Goal: Transaction & Acquisition: Purchase product/service

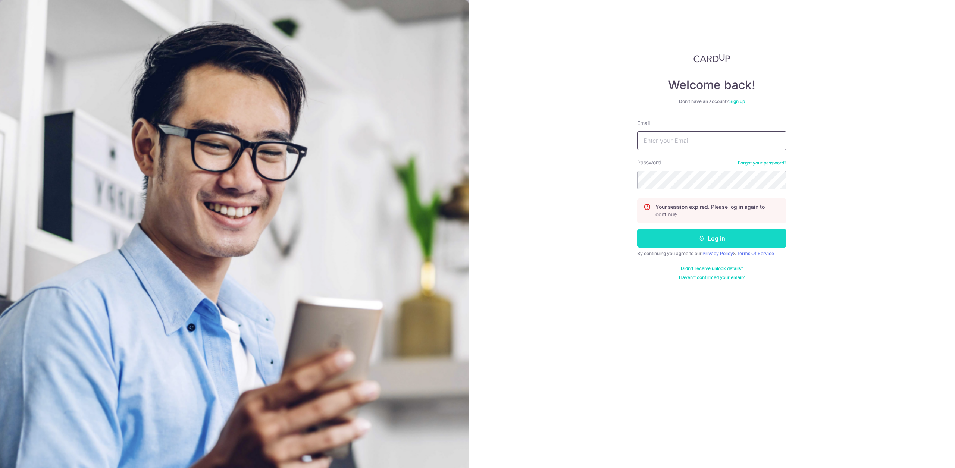
type input "[EMAIL_ADDRESS][DOMAIN_NAME]"
click at [687, 232] on button "Log in" at bounding box center [711, 238] width 149 height 19
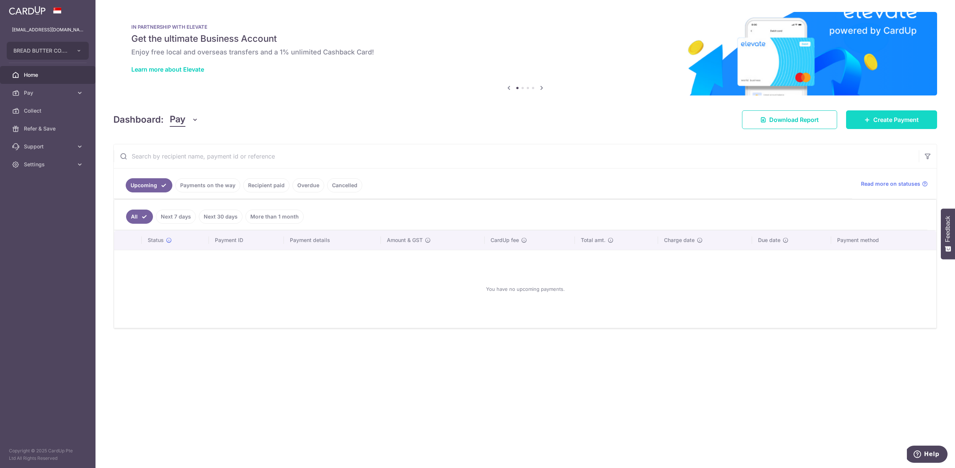
click at [891, 121] on span "Create Payment" at bounding box center [896, 119] width 46 height 9
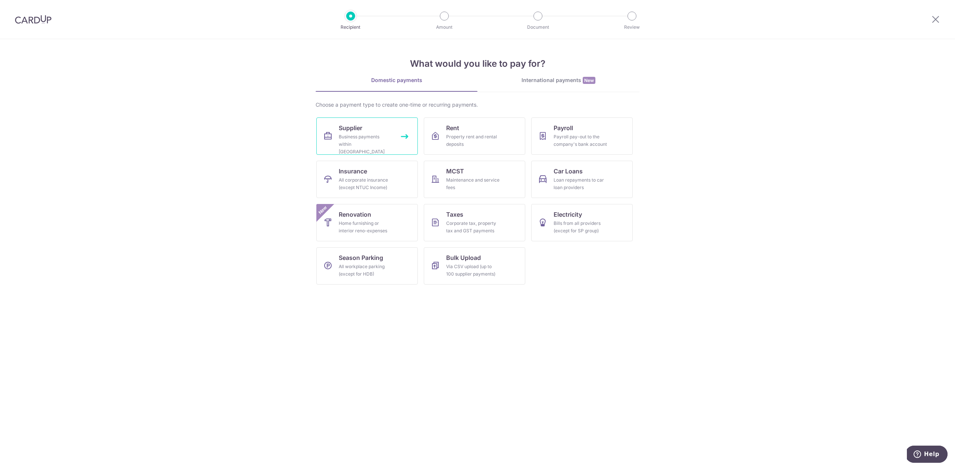
click at [387, 136] on div "Business payments within Singapore" at bounding box center [366, 144] width 54 height 22
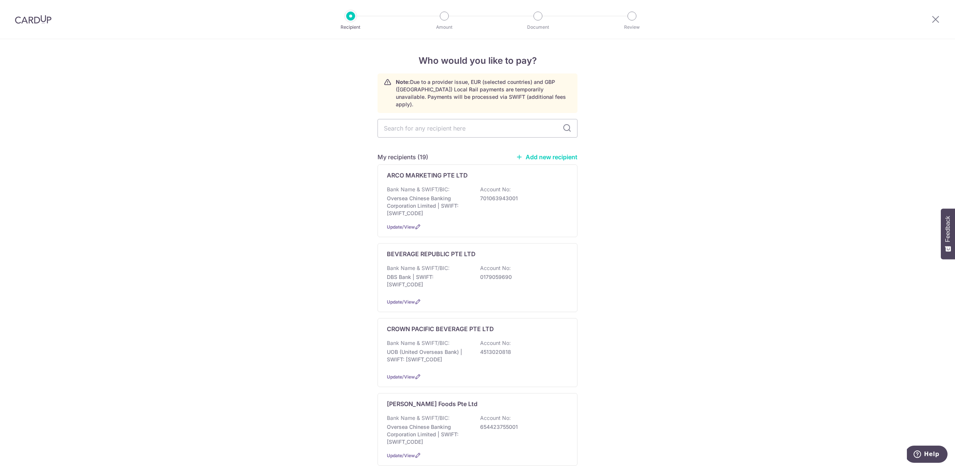
click at [547, 153] on link "Add new recipient" at bounding box center [547, 156] width 62 height 7
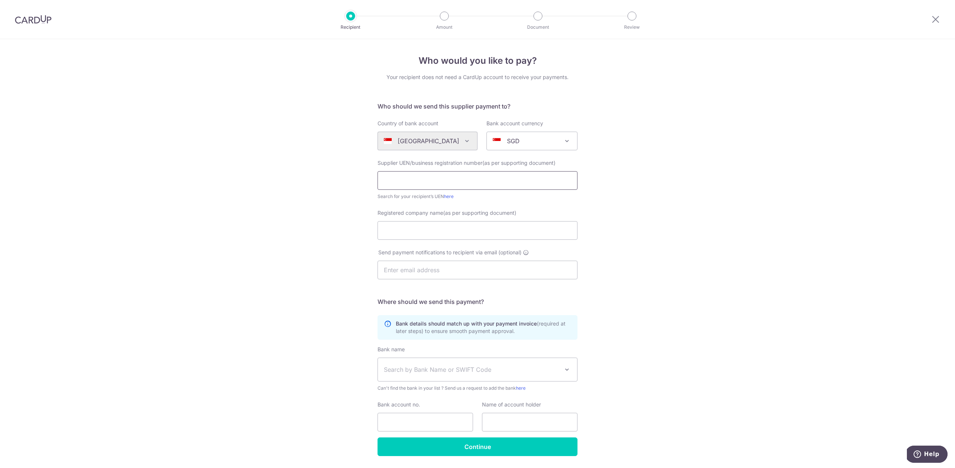
click at [491, 185] on input "text" at bounding box center [478, 180] width 200 height 19
paste input "201710959Z"
type input "201710959Z"
click at [452, 225] on input "Registered company name(as per supporting document)" at bounding box center [478, 230] width 200 height 19
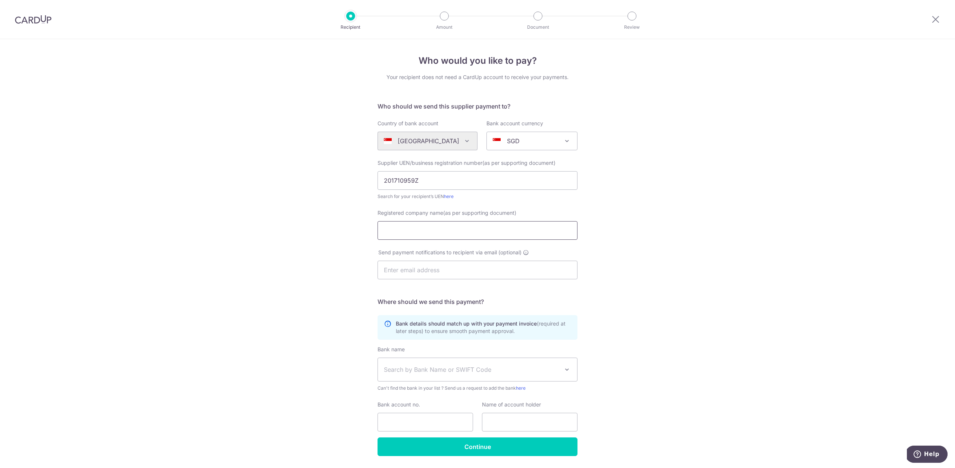
paste input "RESH CHOICE AVENUE PTE LTD"
click at [383, 233] on input "RESH CHOICE AVENUE PTE LTD" at bounding box center [478, 230] width 200 height 19
click at [382, 232] on input "RESH CHOICE AVENUE PTE LTD" at bounding box center [478, 230] width 200 height 19
type input "FRESH CHOICE AVENUE PTE LTD"
drag, startPoint x: 428, startPoint y: 272, endPoint x: 452, endPoint y: 304, distance: 40.0
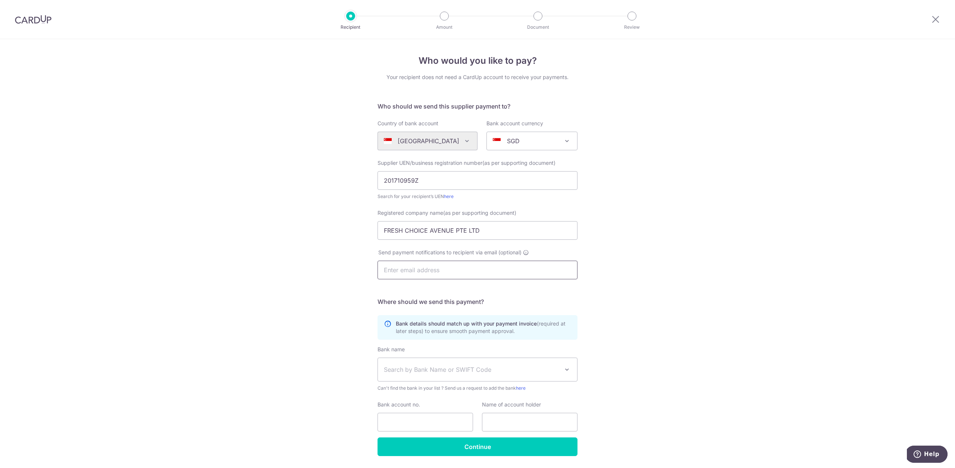
click at [452, 304] on form "Who should we send this supplier payment to? Country of bank account Algeria An…" at bounding box center [478, 279] width 200 height 354
click at [525, 373] on span "Search by Bank Name or SWIFT Code" at bounding box center [471, 369] width 175 height 9
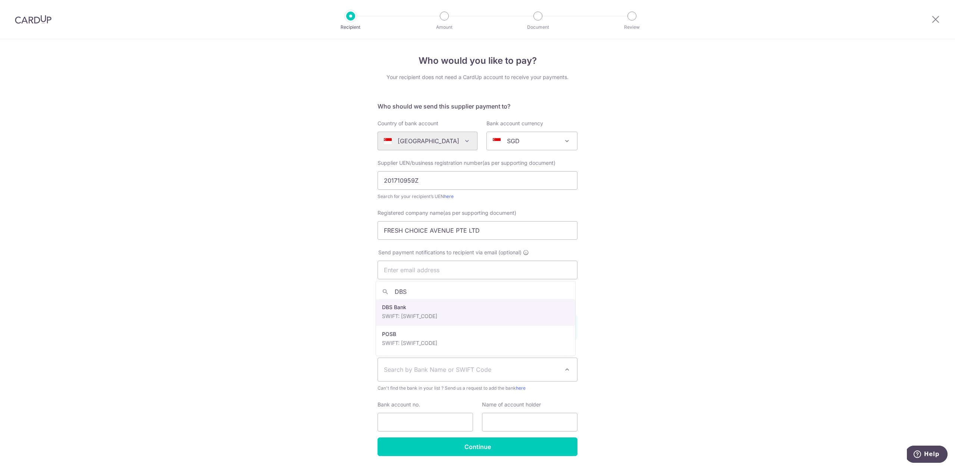
type input "DBS"
select select "6"
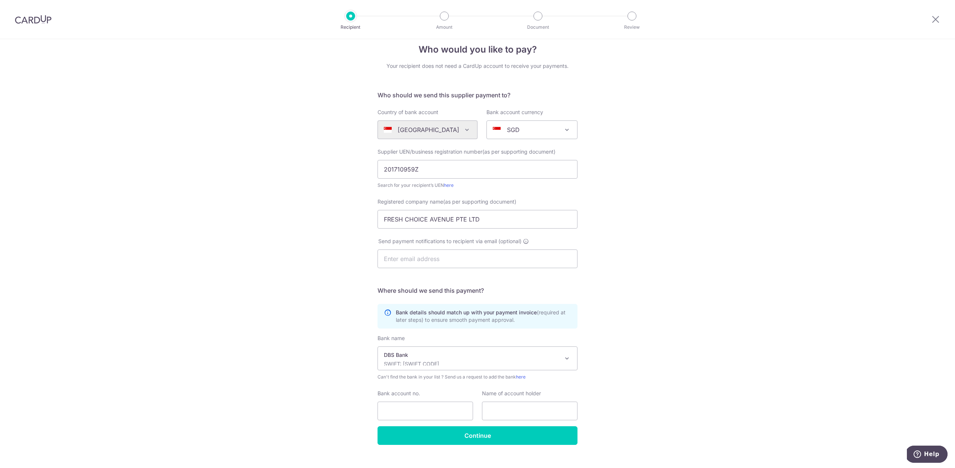
scroll to position [23, 0]
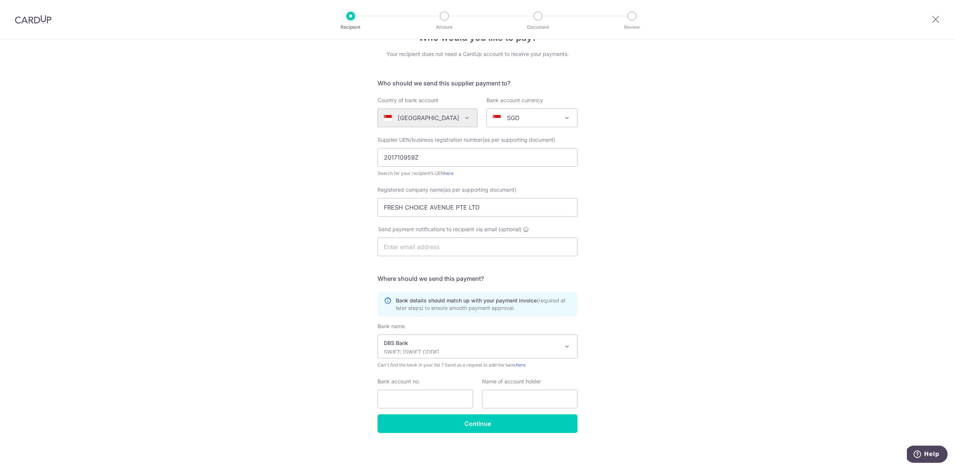
click at [435, 389] on div "Bank account no." at bounding box center [425, 393] width 95 height 31
click at [434, 398] on input "Bank account no." at bounding box center [425, 399] width 95 height 19
paste input "104-902158-0"
click at [417, 399] on input "104-902158-0" at bounding box center [425, 399] width 95 height 19
type input "1049021580"
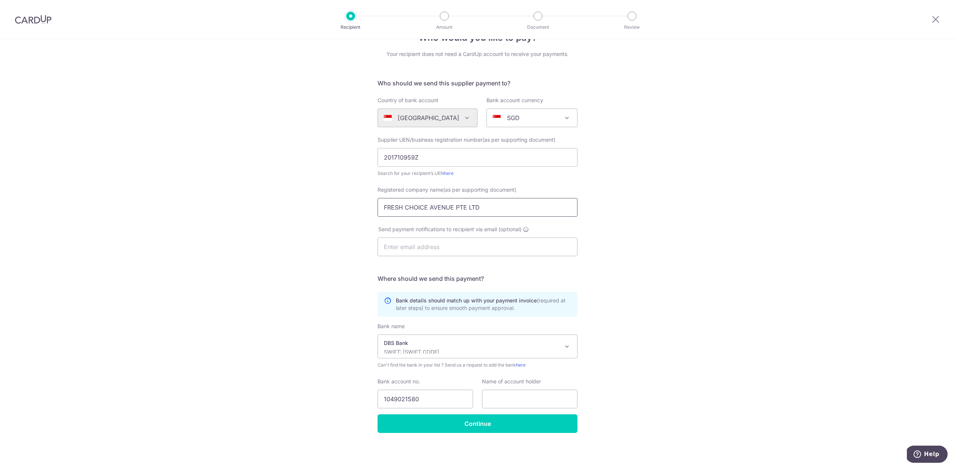
click at [492, 211] on input "FRESH CHOICE AVENUE PTE LTD" at bounding box center [478, 207] width 200 height 19
drag, startPoint x: 527, startPoint y: 403, endPoint x: 561, endPoint y: 394, distance: 35.2
click at [527, 403] on input "text" at bounding box center [529, 399] width 95 height 19
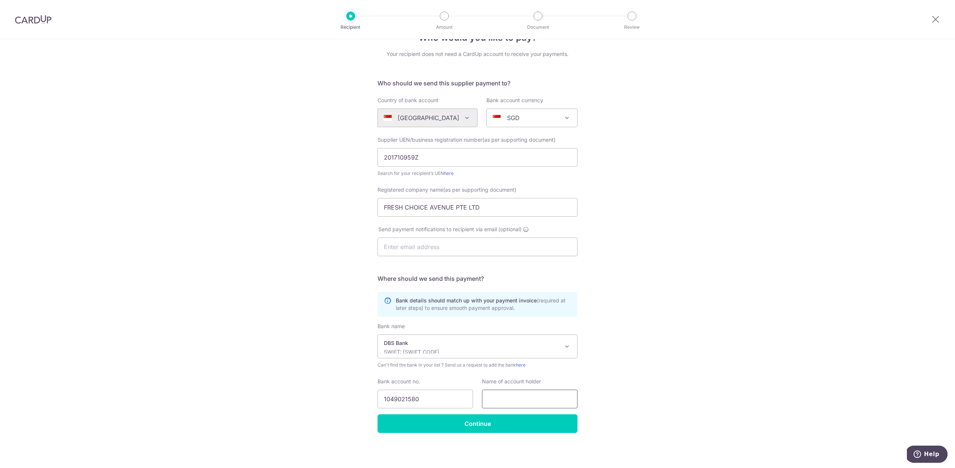
paste input "FRESH CHOICE AVENUE PTE LTD"
type input "FRESH CHOICE AVENUE PTE LTD"
click at [651, 394] on div "Who would you like to pay? Your recipient does not need a CardUp account to rec…" at bounding box center [477, 242] width 955 height 452
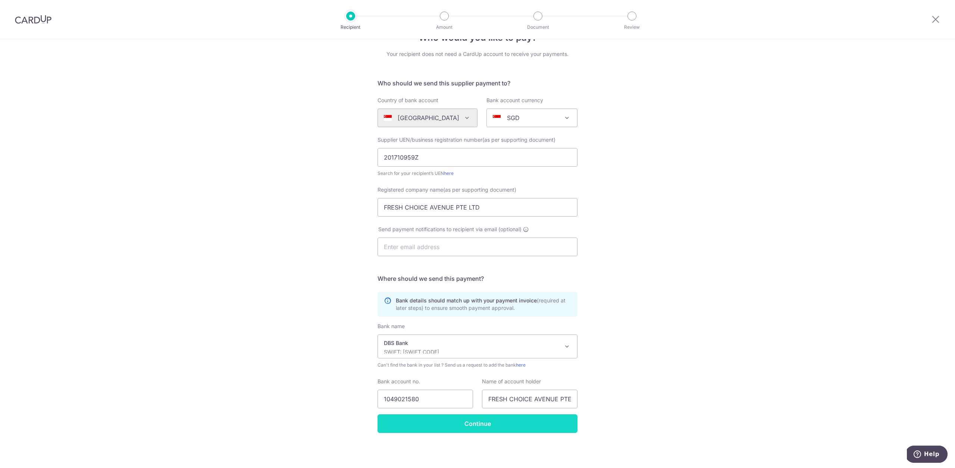
click at [543, 424] on input "Continue" at bounding box center [478, 423] width 200 height 19
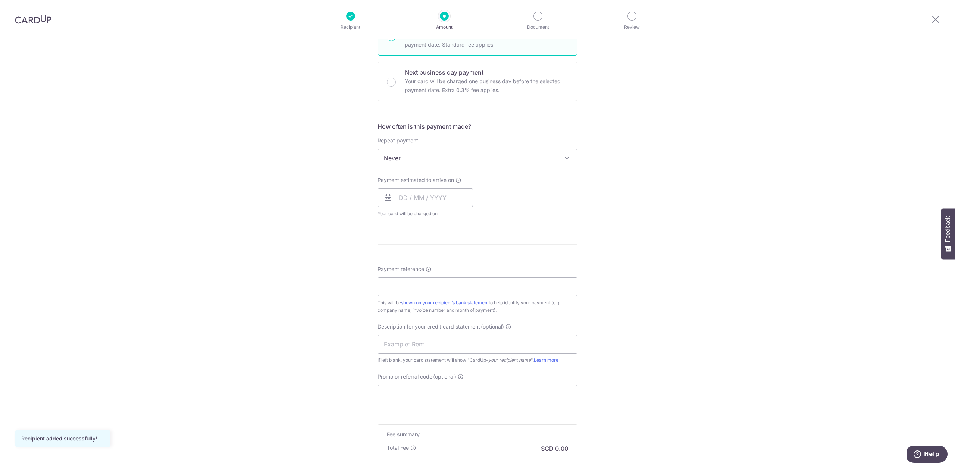
scroll to position [296, 0]
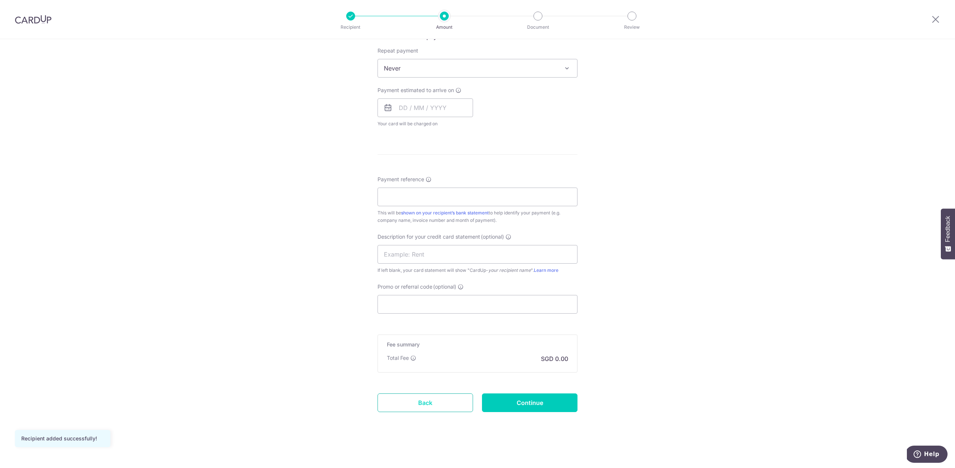
click at [466, 405] on link "Back" at bounding box center [425, 403] width 95 height 19
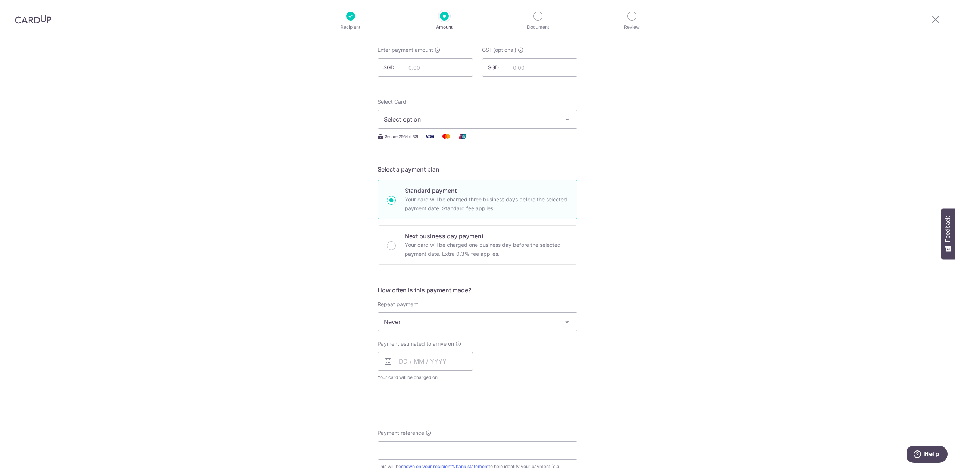
scroll to position [0, 0]
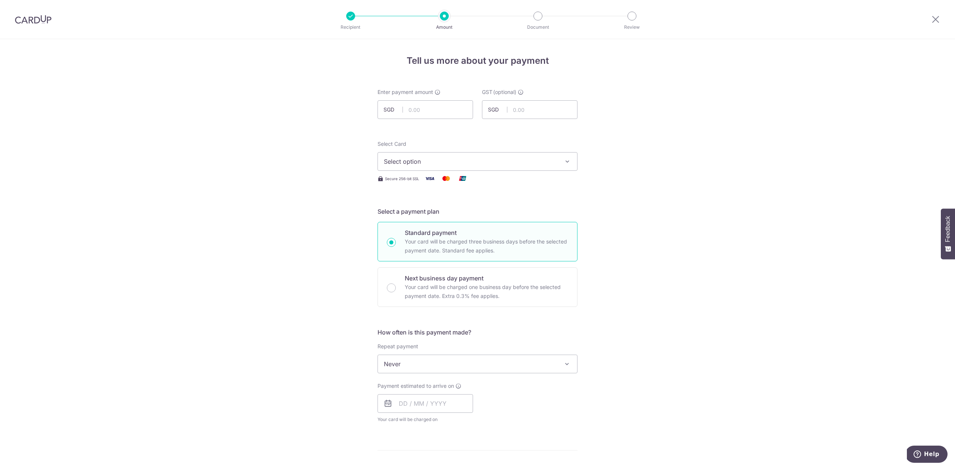
click at [31, 19] on img at bounding box center [33, 19] width 37 height 9
click at [37, 25] on div at bounding box center [33, 19] width 66 height 39
click at [41, 21] on img at bounding box center [33, 19] width 37 height 9
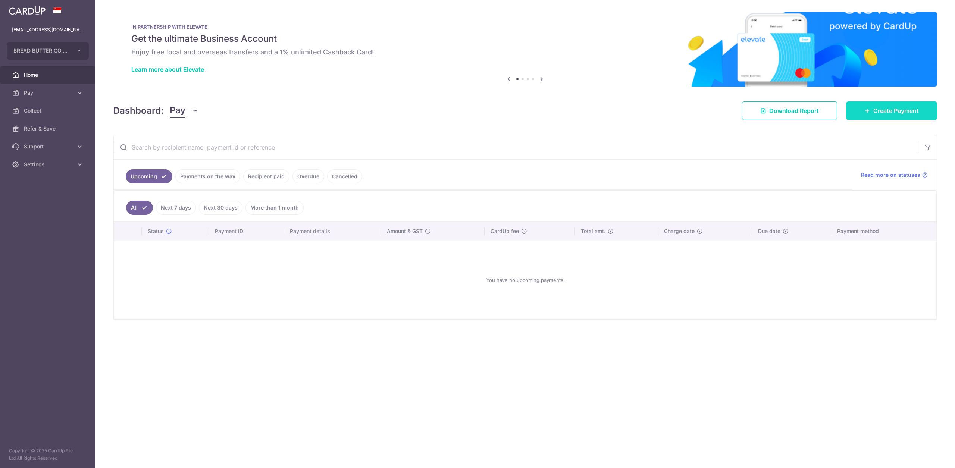
click at [900, 116] on link "Create Payment" at bounding box center [891, 110] width 91 height 19
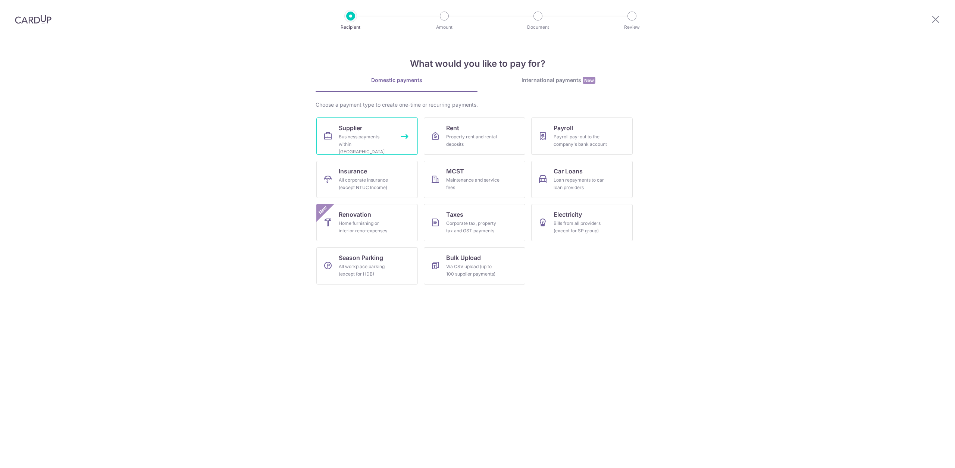
click at [389, 129] on link "Supplier Business payments within Singapore" at bounding box center [366, 136] width 101 height 37
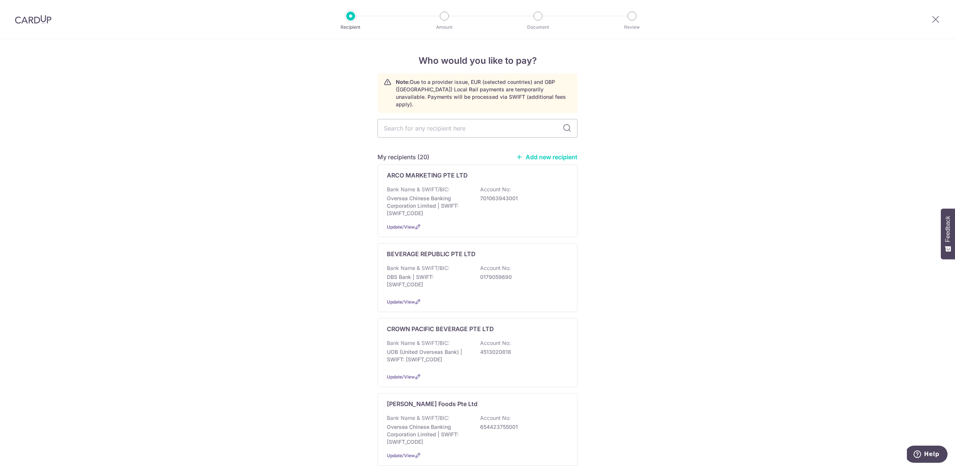
click at [544, 153] on link "Add new recipient" at bounding box center [547, 156] width 62 height 7
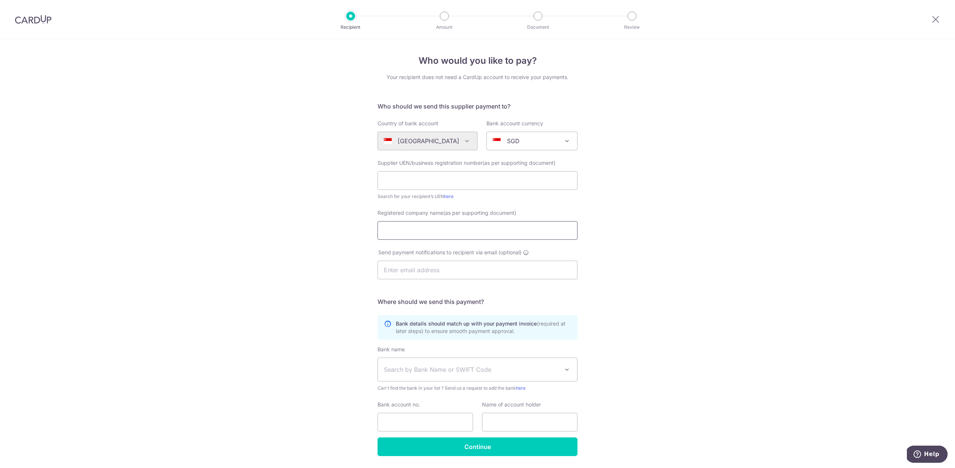
click at [409, 234] on input "Registered company name(as per supporting document)" at bounding box center [478, 230] width 200 height 19
paste input "Seawaves Frozen Food Pte Ltd"
type input "Seawaves Frozen Food Pte Ltd"
click at [404, 185] on input "text" at bounding box center [478, 180] width 200 height 19
paste input "198205085D"
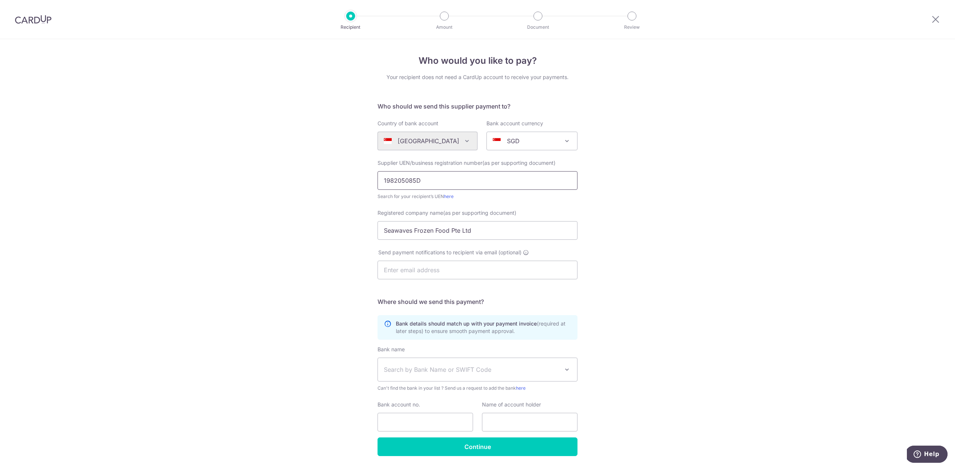
type input "198205085D"
click at [432, 272] on input "text" at bounding box center [478, 270] width 200 height 19
type input "S"
type input "seawaves@singnet.com.sg"
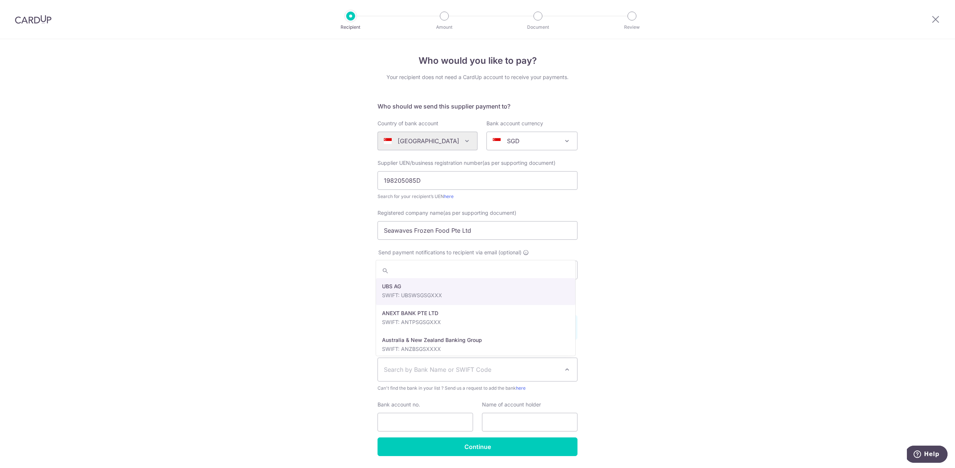
click at [460, 362] on span "Search by Bank Name or SWIFT Code" at bounding box center [477, 369] width 199 height 23
type input "ocb"
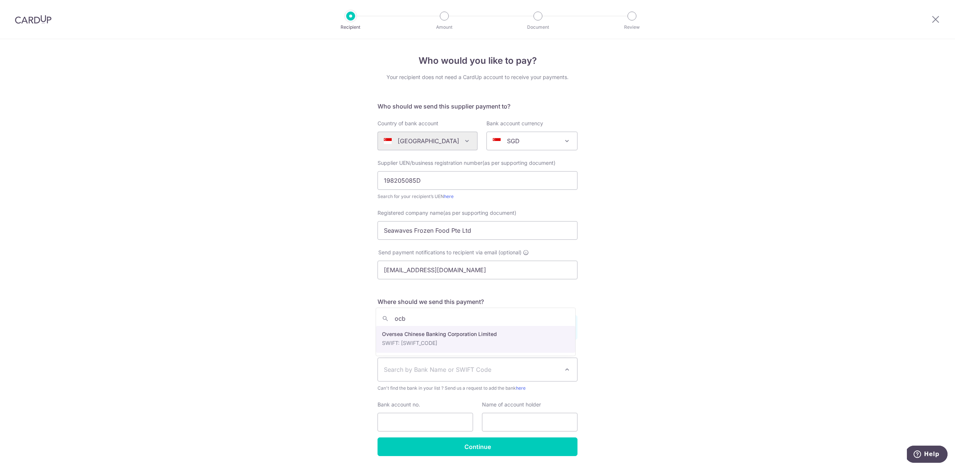
select select "12"
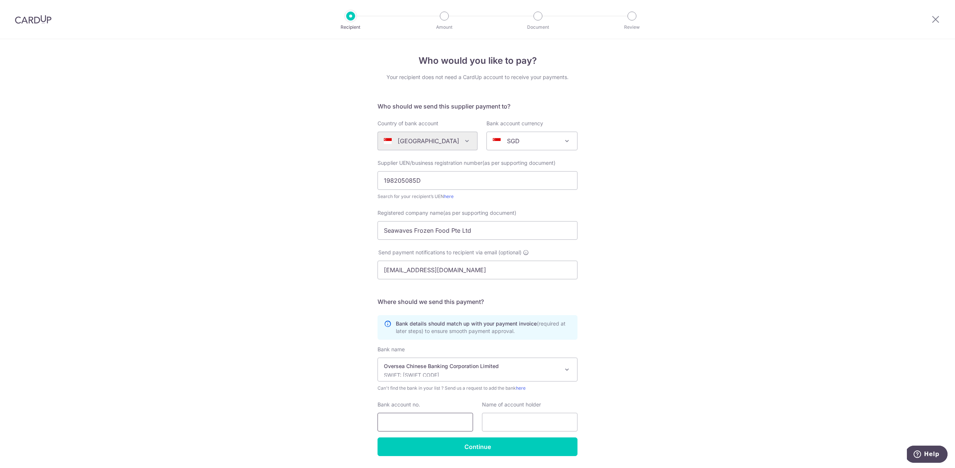
click at [445, 417] on input "Bank account no." at bounding box center [425, 422] width 95 height 19
paste input "198205085D"
type input "198205085D"
paste input "198205085D"
type input "198205085D"
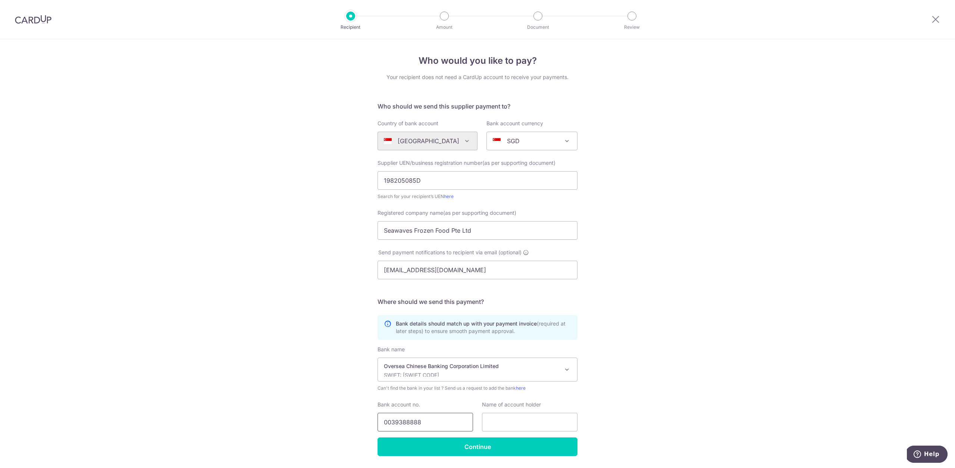
type input "0039388888"
click at [433, 368] on p "Oversea Chinese Banking Corporation Limited" at bounding box center [471, 366] width 175 height 7
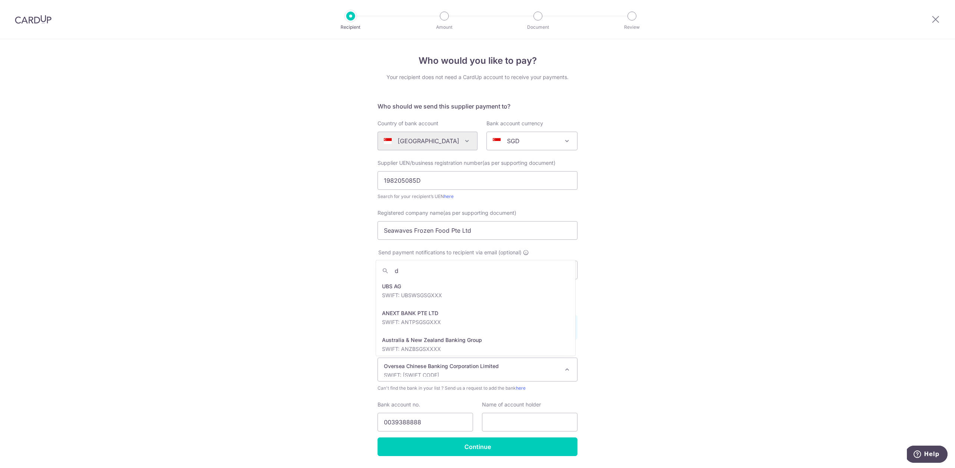
scroll to position [645, 0]
type input "dbs"
select select "6"
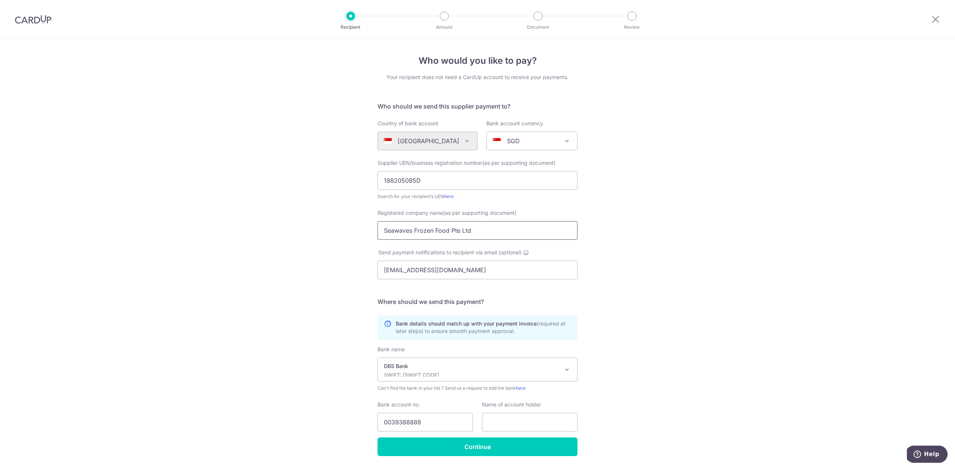
click at [470, 232] on input "Seawaves Frozen Food Pte Ltd" at bounding box center [478, 230] width 200 height 19
click at [470, 233] on input "Seawaves Frozen Food Pte Ltd" at bounding box center [478, 230] width 200 height 19
click at [513, 419] on input "text" at bounding box center [529, 422] width 95 height 19
paste input "Seawaves Frozen Food Pte Ltd"
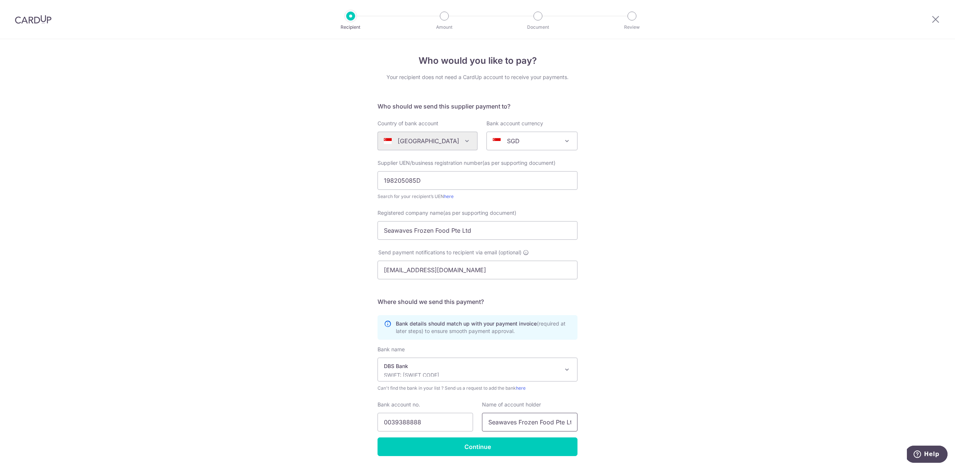
scroll to position [0, 4]
type input "Seawaves Frozen Food Pte Ltd"
click at [656, 413] on div "Who would you like to pay? Your recipient does not need a CardUp account to rec…" at bounding box center [477, 265] width 955 height 452
click at [447, 449] on input "Continue" at bounding box center [478, 447] width 200 height 19
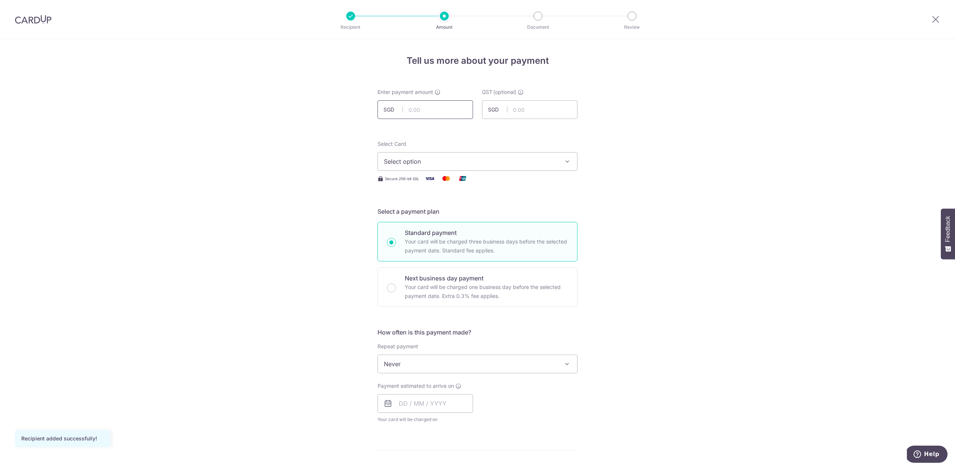
click at [424, 110] on input "text" at bounding box center [425, 109] width 95 height 19
type input "152.87"
click at [642, 225] on div "Tell us more about your payment Enter payment amount SGD 152.87 152.87 GST (opt…" at bounding box center [477, 401] width 955 height 725
click at [512, 163] on span "Select option" at bounding box center [471, 161] width 174 height 9
click at [507, 228] on link "**** 4073" at bounding box center [477, 233] width 199 height 18
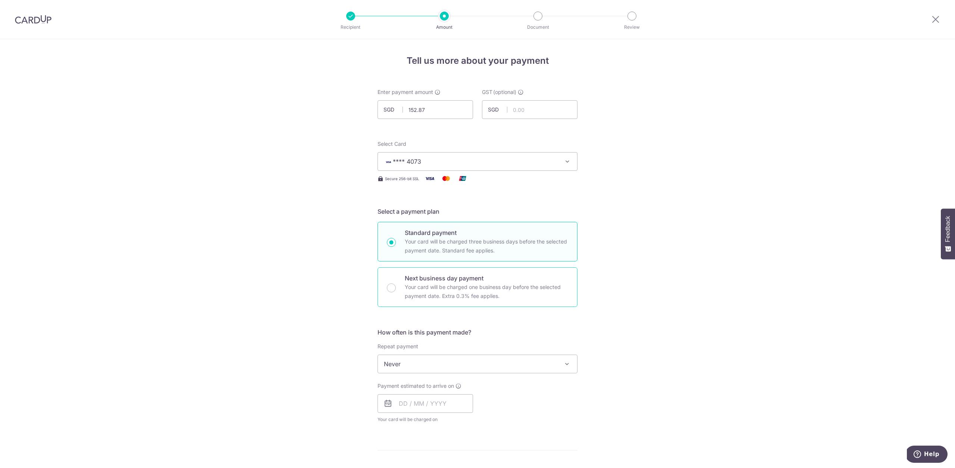
click at [389, 280] on div "Next business day payment Your card will be charged one business day before the…" at bounding box center [478, 287] width 200 height 40
radio input "false"
radio input "true"
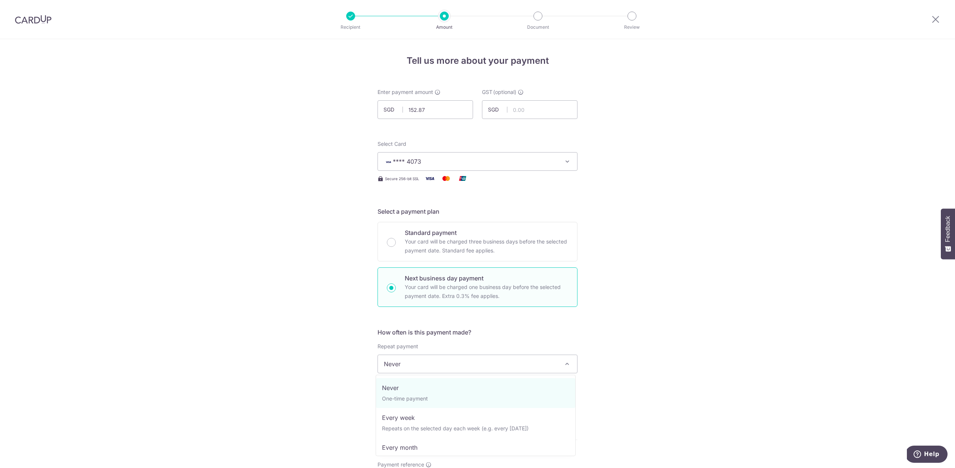
click at [448, 361] on span "Never" at bounding box center [477, 364] width 199 height 18
click at [658, 300] on div "Tell us more about your payment Enter payment amount SGD 152.87 152.87 GST (opt…" at bounding box center [477, 396] width 955 height 714
click at [408, 408] on input "text" at bounding box center [425, 403] width 95 height 19
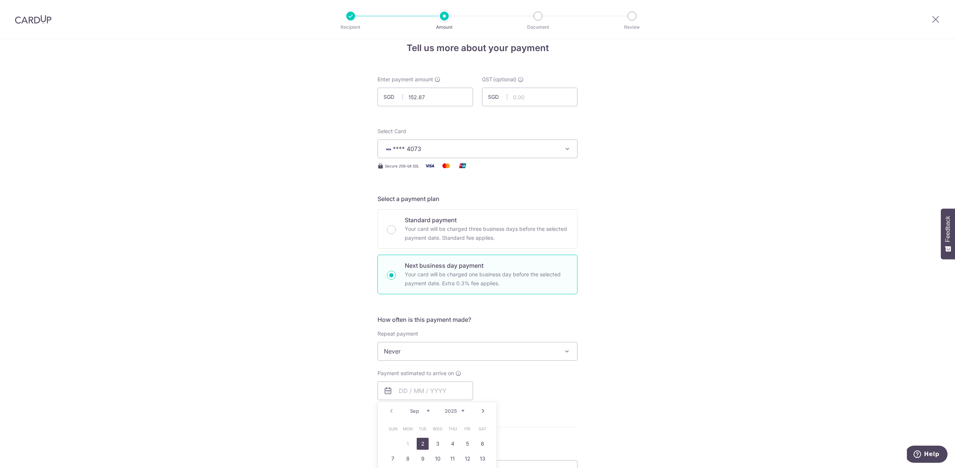
click at [422, 443] on link "2" at bounding box center [423, 444] width 12 height 12
type input "[DATE]"
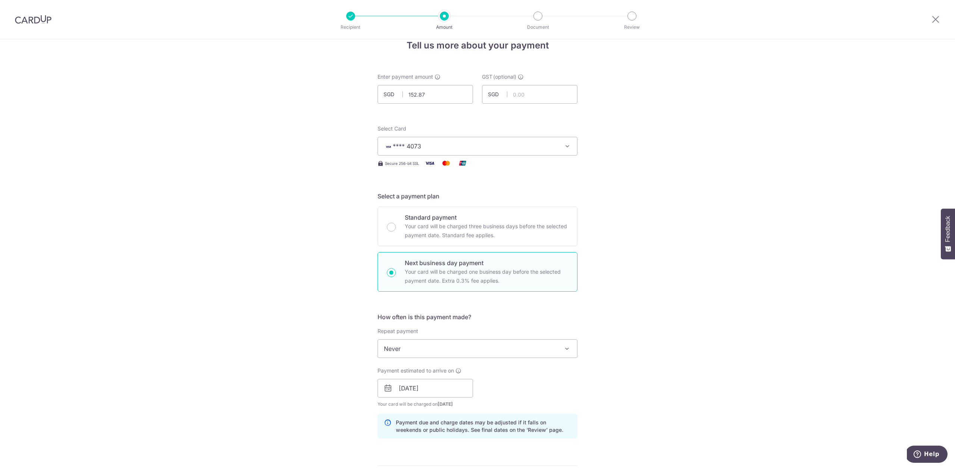
scroll to position [98, 0]
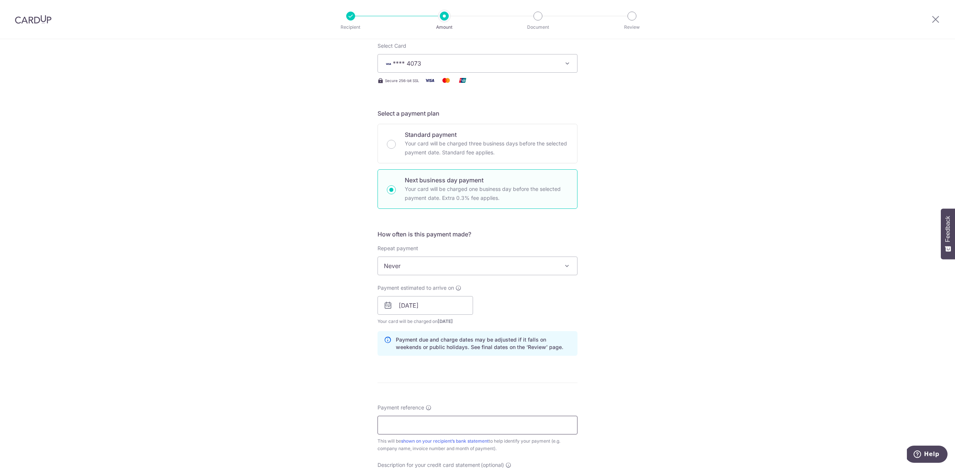
click at [512, 425] on input "Payment reference" at bounding box center [478, 425] width 200 height 19
type input "S"
type input "Connect 71"
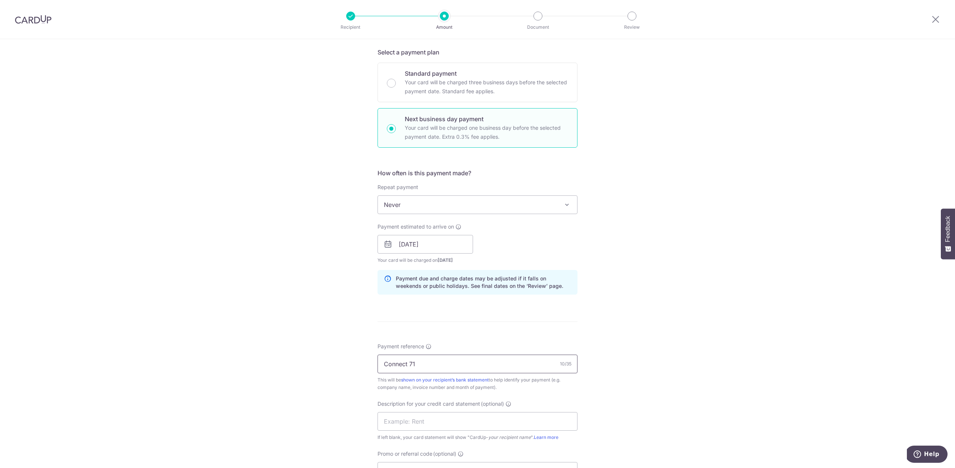
scroll to position [248, 0]
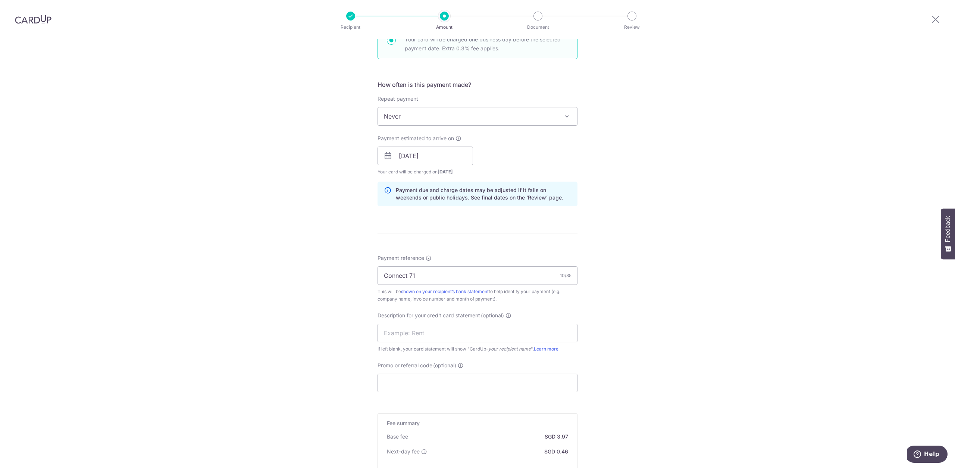
click at [422, 345] on div "Description for your credit card statement (optional) If left blank, your card …" at bounding box center [478, 332] width 200 height 41
click at [423, 338] on input "text" at bounding box center [478, 333] width 200 height 19
type input "SEAWAVES FROZEN"
click at [681, 355] on div "Tell us more about your payment Enter payment amount SGD 152.87 152.87 GST (opt…" at bounding box center [477, 187] width 955 height 792
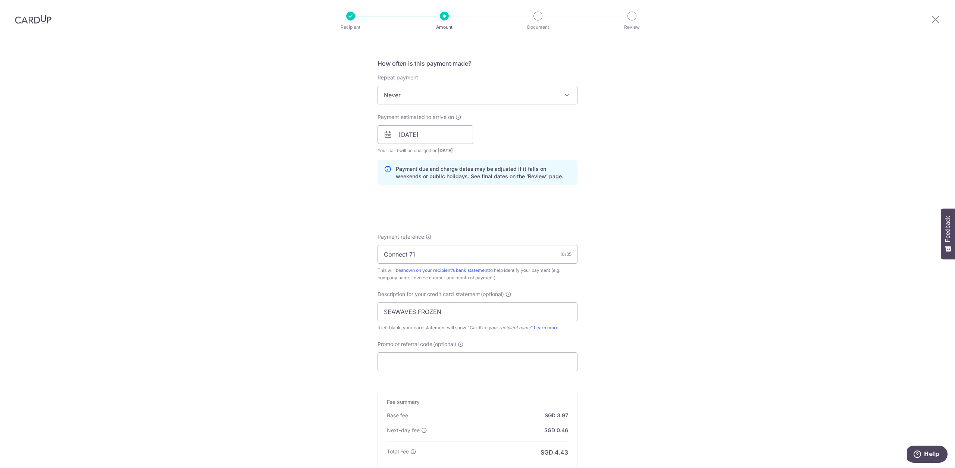
scroll to position [308, 0]
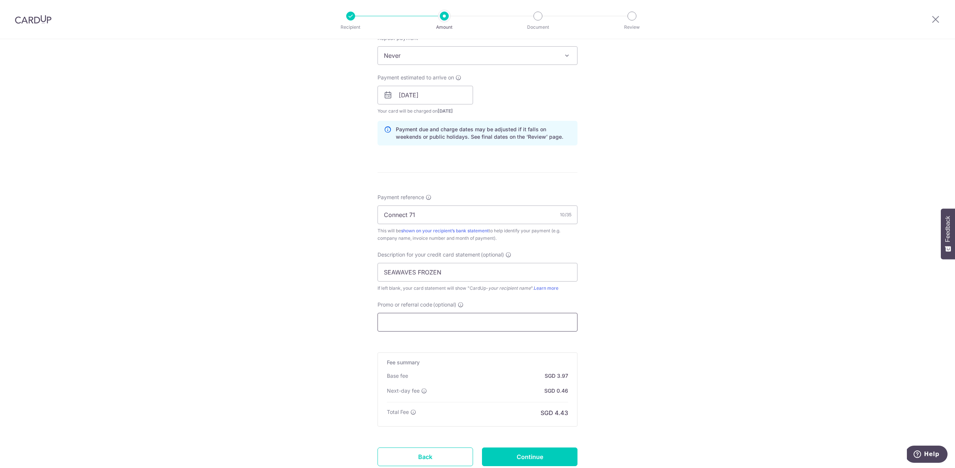
click at [522, 322] on input "Promo or referral code (optional)" at bounding box center [478, 322] width 200 height 19
paste input "25BB179"
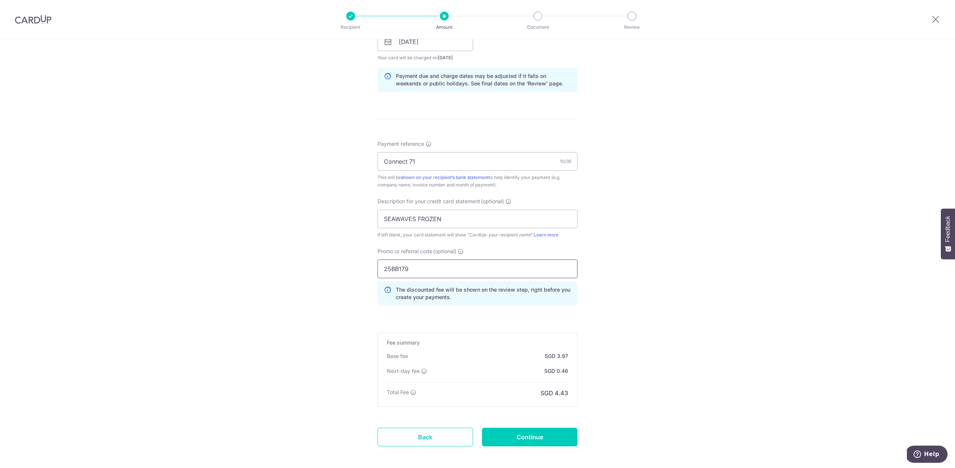
scroll to position [370, 0]
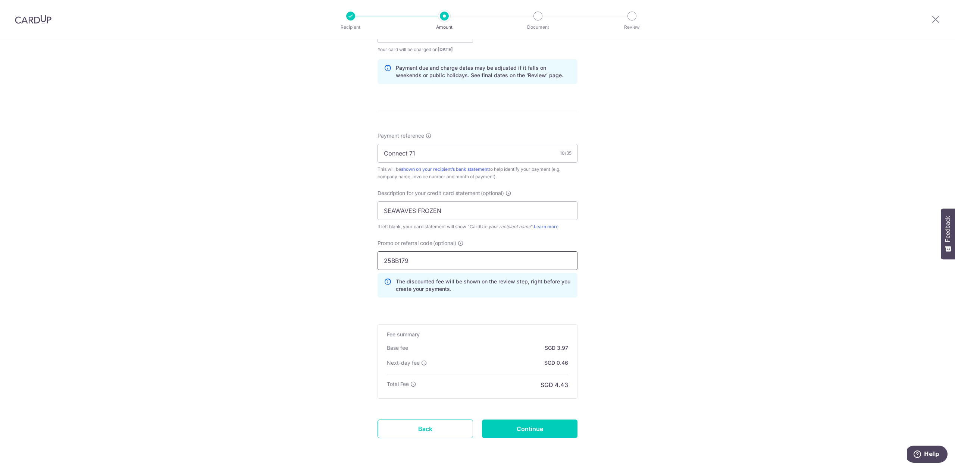
type input "25BB179"
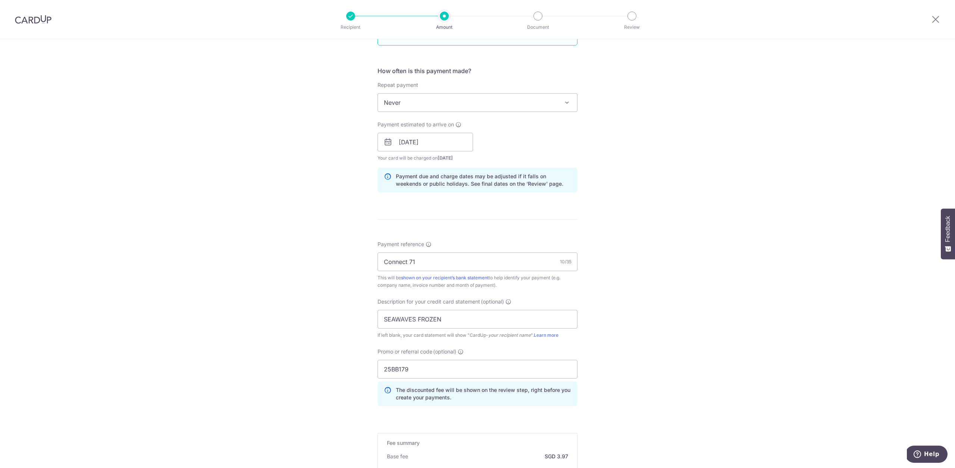
scroll to position [396, 0]
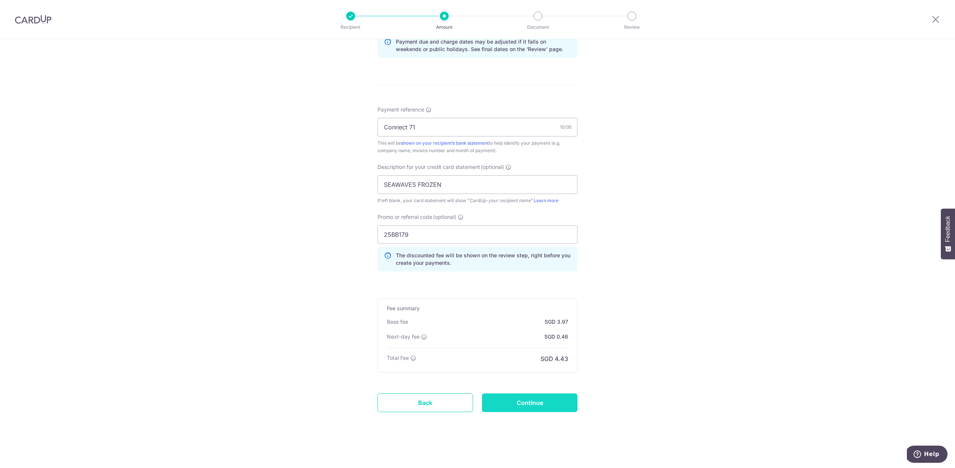
click at [557, 399] on input "Continue" at bounding box center [529, 403] width 95 height 19
type input "Create Schedule"
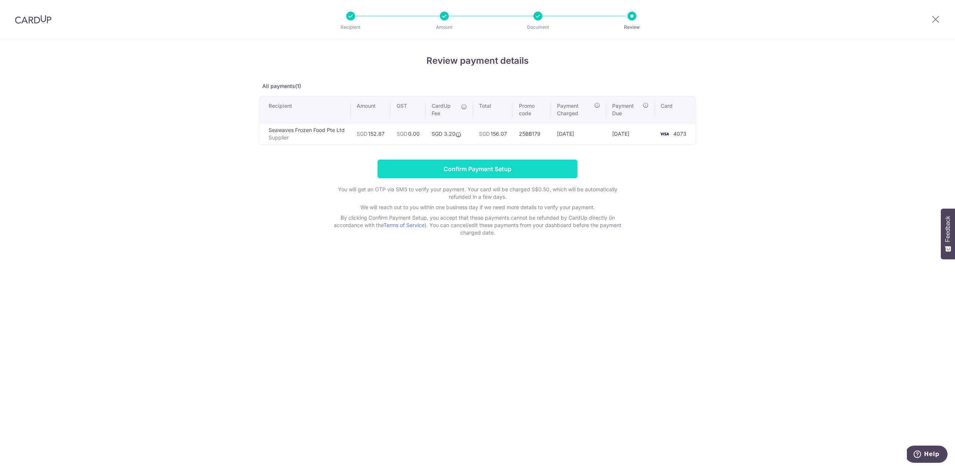
click at [538, 170] on input "Confirm Payment Setup" at bounding box center [478, 169] width 200 height 19
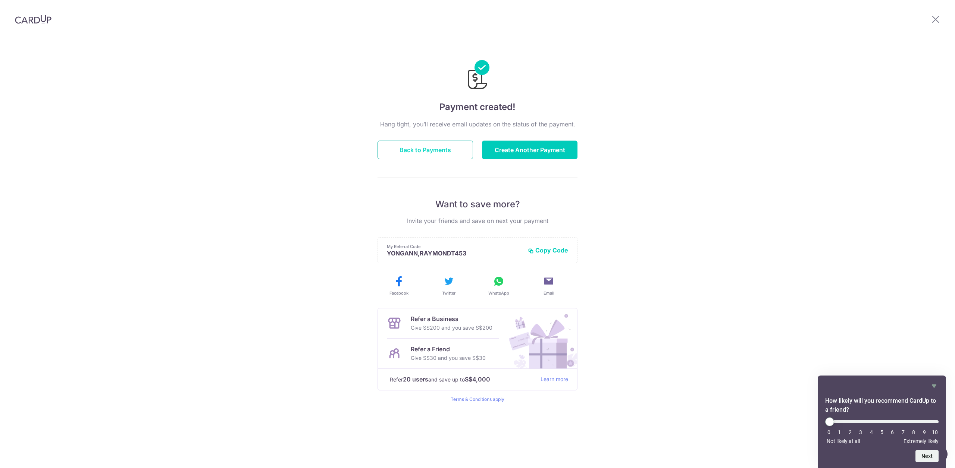
click at [452, 151] on button "Back to Payments" at bounding box center [425, 150] width 95 height 19
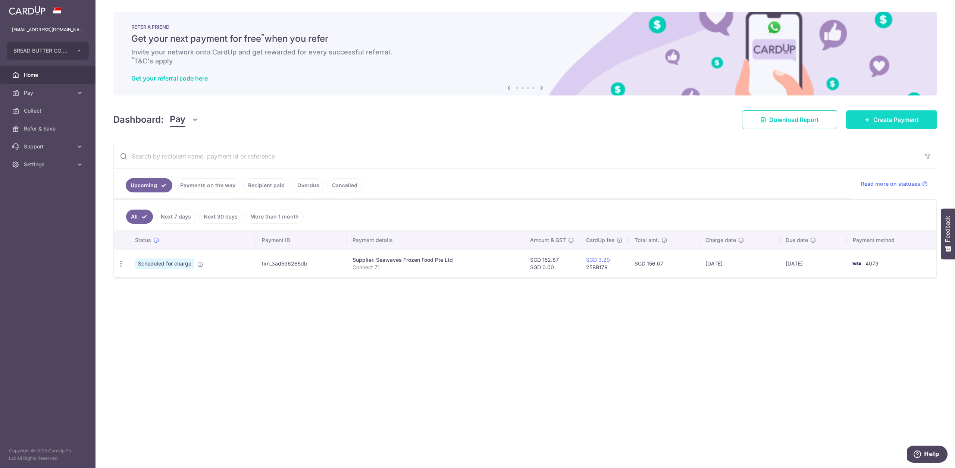
click at [856, 119] on link "Create Payment" at bounding box center [891, 119] width 91 height 19
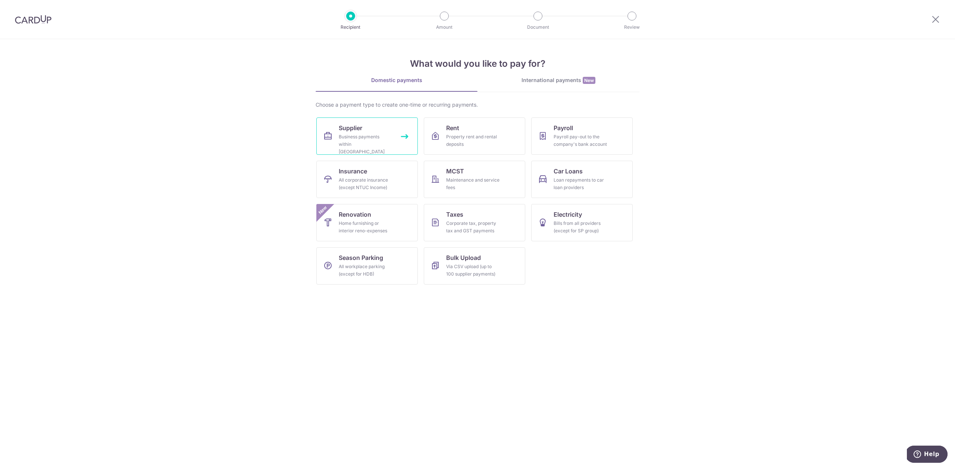
click at [367, 135] on div "Business payments within Singapore" at bounding box center [366, 144] width 54 height 22
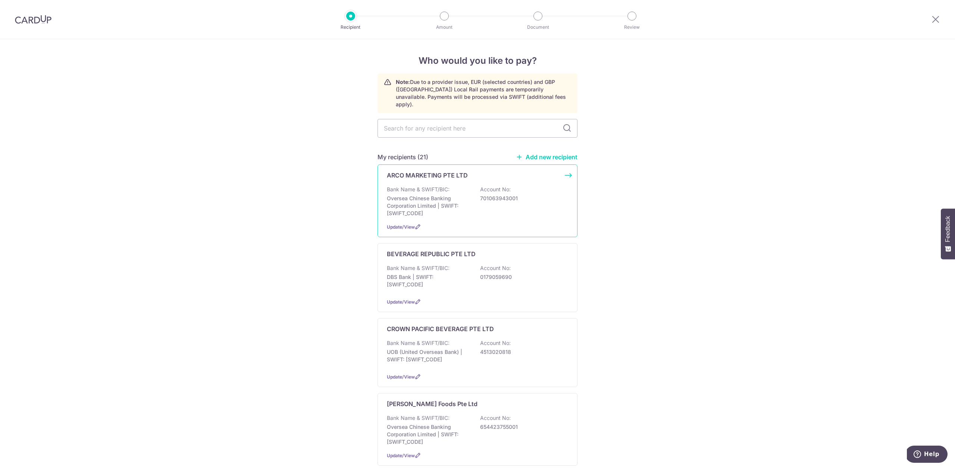
click at [447, 195] on p "Oversea Chinese Banking Corporation Limited | SWIFT: [SWIFT_CODE]" at bounding box center [429, 206] width 84 height 22
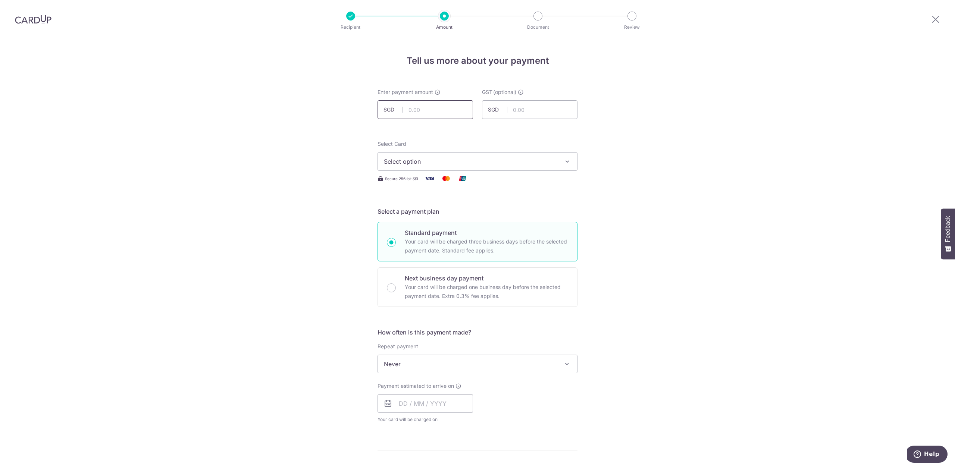
click at [439, 113] on input "text" at bounding box center [425, 109] width 95 height 19
paste input "877.49"
type input "877.49"
click at [477, 158] on span "Select option" at bounding box center [471, 161] width 174 height 9
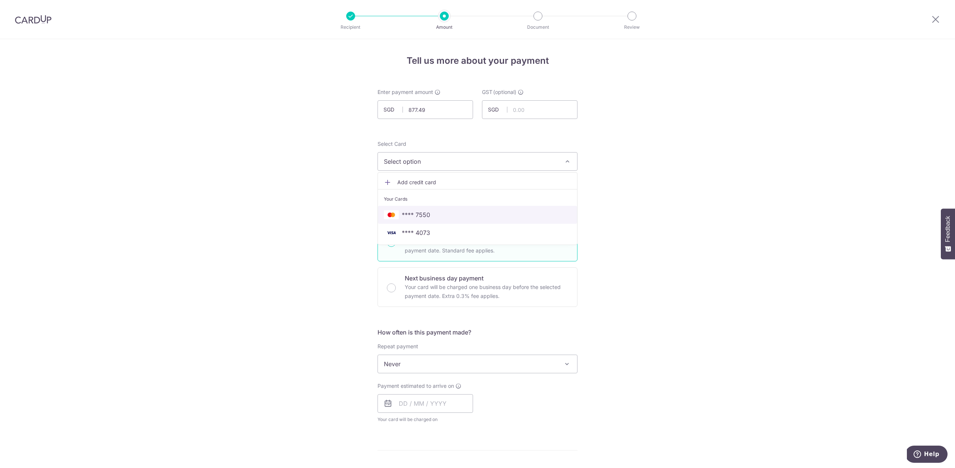
click at [458, 216] on span "**** 7550" at bounding box center [477, 214] width 187 height 9
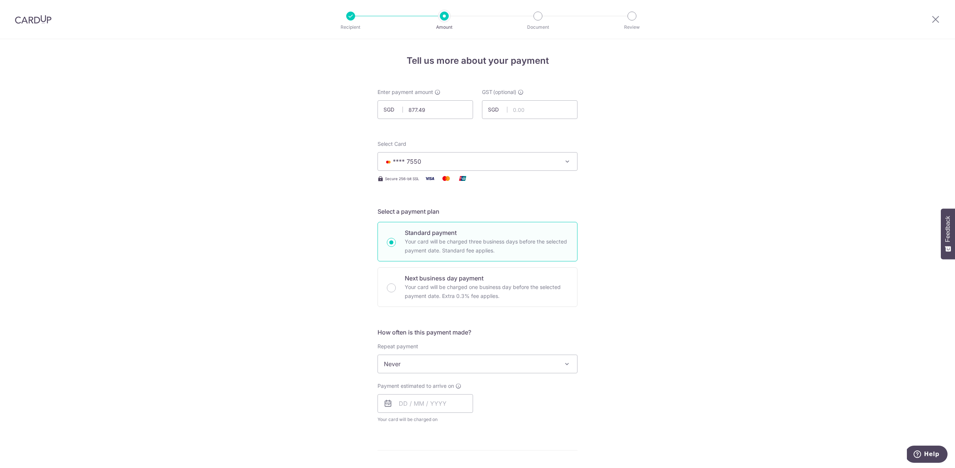
click at [480, 164] on span "**** 7550" at bounding box center [471, 161] width 174 height 9
click at [471, 236] on span "**** 4073" at bounding box center [477, 232] width 187 height 9
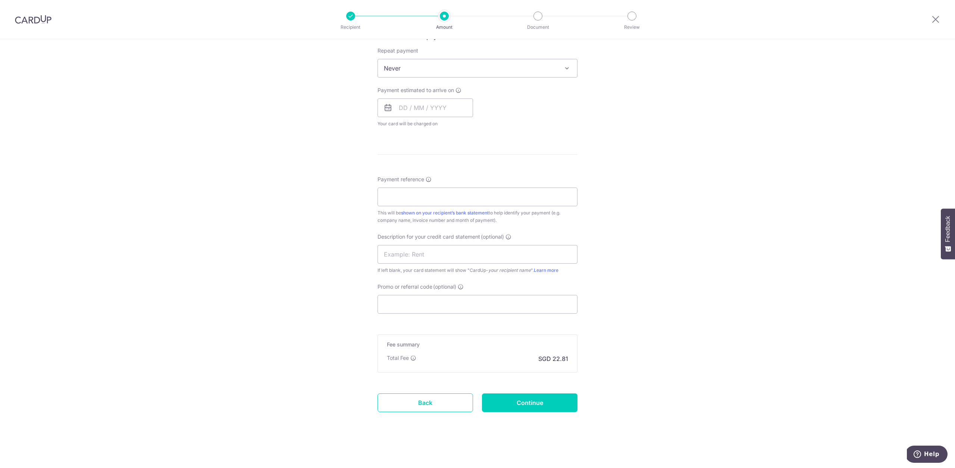
scroll to position [148, 0]
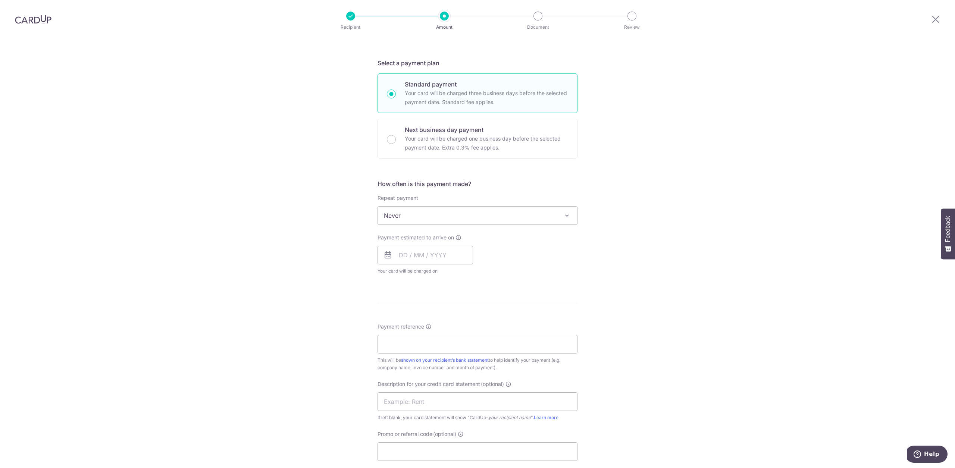
click at [437, 442] on div "Promo or referral code (optional) The discounted fee will be shown on the revie…" at bounding box center [478, 445] width 200 height 31
click at [441, 449] on input "Promo or referral code (optional)" at bounding box center [478, 451] width 200 height 19
paste input "25BB179"
type input "25BB179"
click at [540, 314] on form "Enter payment amount SGD 877.49 877.49 GST (optional) SGD Select Card **** 4073…" at bounding box center [478, 277] width 200 height 674
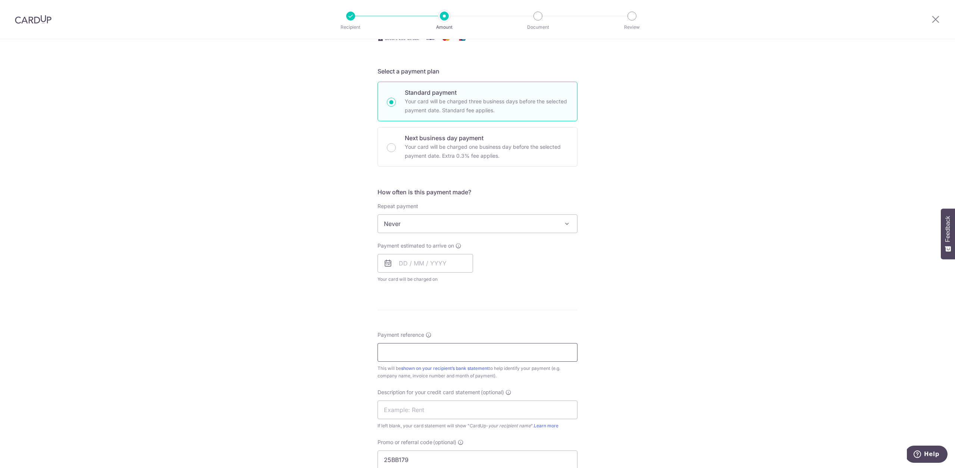
scroll to position [137, 0]
click at [436, 411] on input "text" at bounding box center [478, 413] width 200 height 19
type input "ARCO"
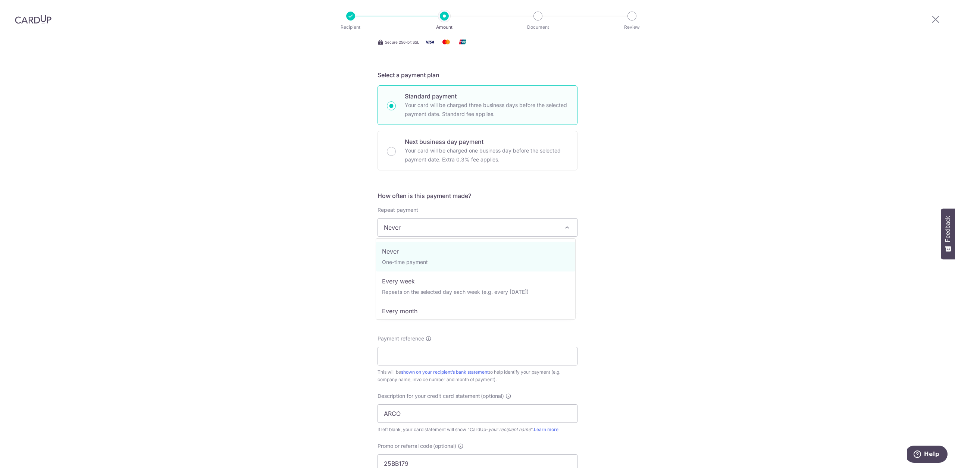
click at [464, 224] on span "Never" at bounding box center [477, 228] width 199 height 18
drag, startPoint x: 762, startPoint y: 234, endPoint x: 565, endPoint y: 266, distance: 200.0
click at [762, 234] on div "Tell us more about your payment Enter payment amount SGD 877.49 877.49 GST (opt…" at bounding box center [477, 282] width 955 height 758
click at [466, 261] on input "text" at bounding box center [425, 267] width 95 height 19
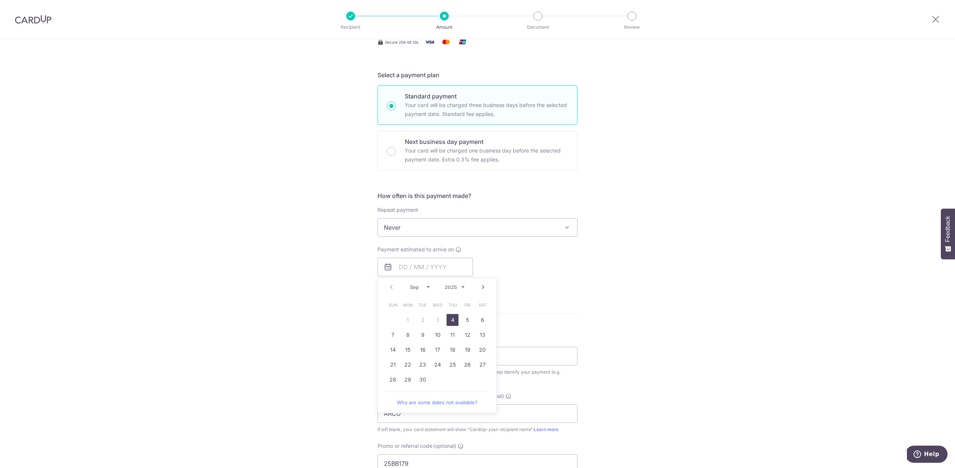
drag, startPoint x: 452, startPoint y: 323, endPoint x: 707, endPoint y: 295, distance: 256.6
click at [452, 323] on link "4" at bounding box center [453, 320] width 12 height 12
type input "[DATE]"
click at [708, 294] on div "Tell us more about your payment Enter payment amount SGD 877.49 877.49 GST (opt…" at bounding box center [477, 282] width 955 height 758
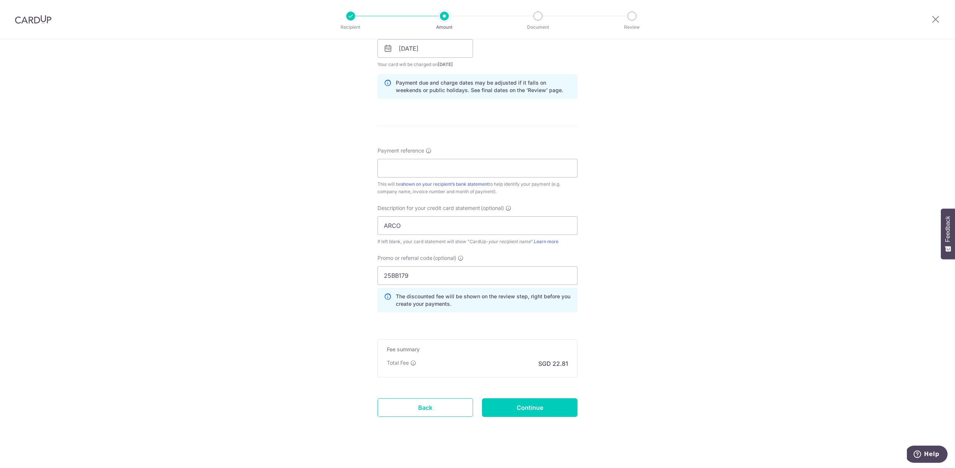
scroll to position [360, 0]
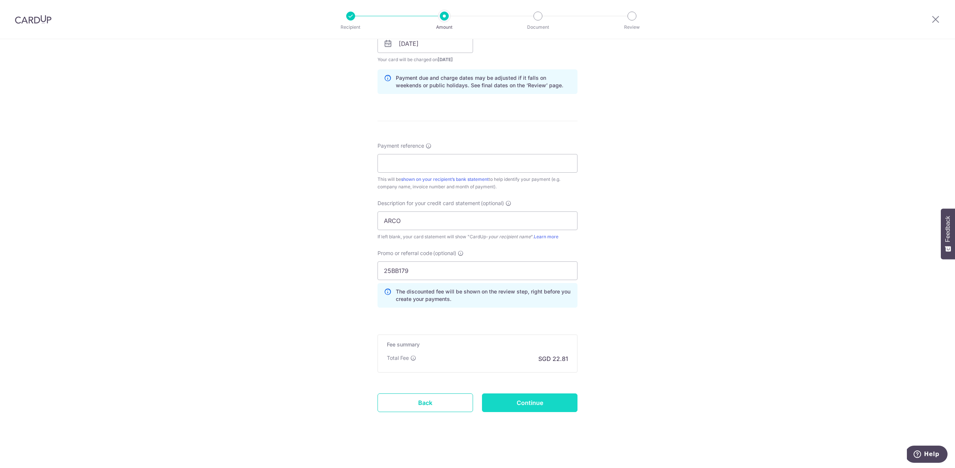
click at [542, 398] on input "Continue" at bounding box center [529, 403] width 95 height 19
type input "Create Schedule"
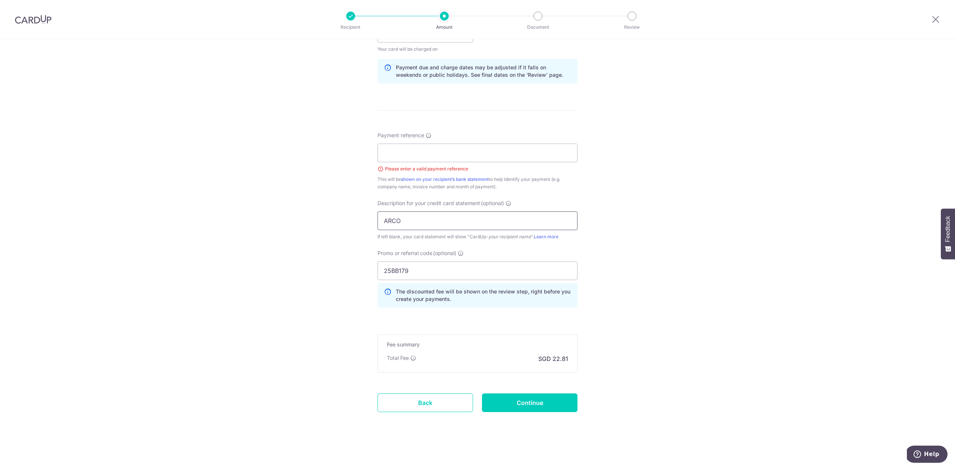
scroll to position [306, 0]
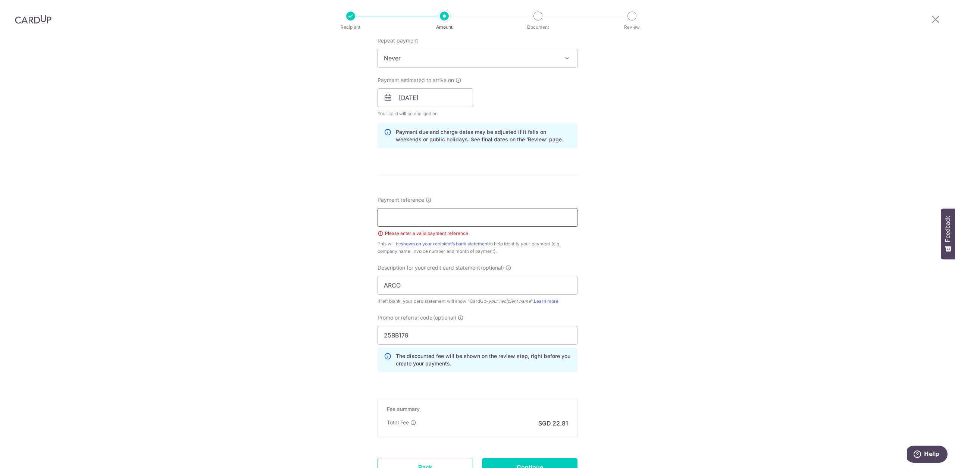
click at [508, 219] on input "Payment reference" at bounding box center [478, 217] width 200 height 19
click at [657, 250] on div "Tell us more about your payment Enter payment amount SGD 877.49 877.49 GST (opt…" at bounding box center [477, 132] width 955 height 799
click at [491, 215] on input "Payment reference" at bounding box center [478, 217] width 200 height 19
click at [500, 213] on input "Payment reference" at bounding box center [478, 217] width 200 height 19
type input "Connect 71"
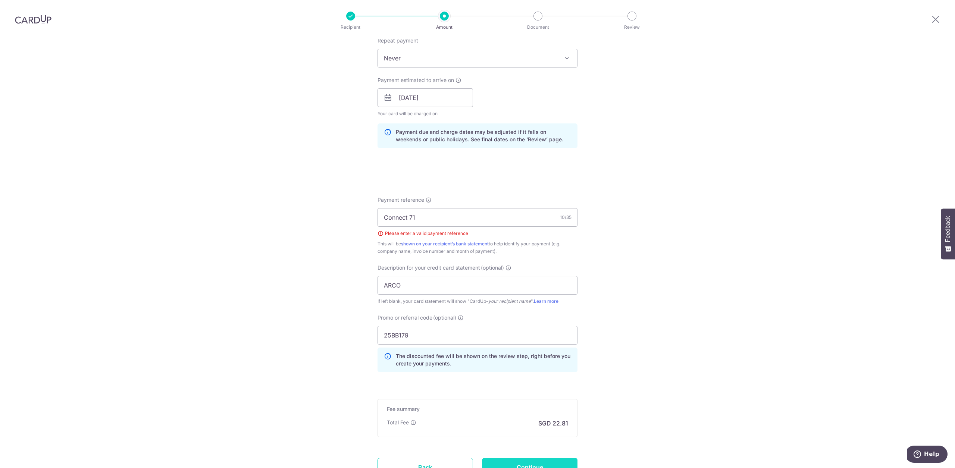
click at [558, 460] on input "Continue" at bounding box center [529, 467] width 95 height 19
type input "Create Schedule"
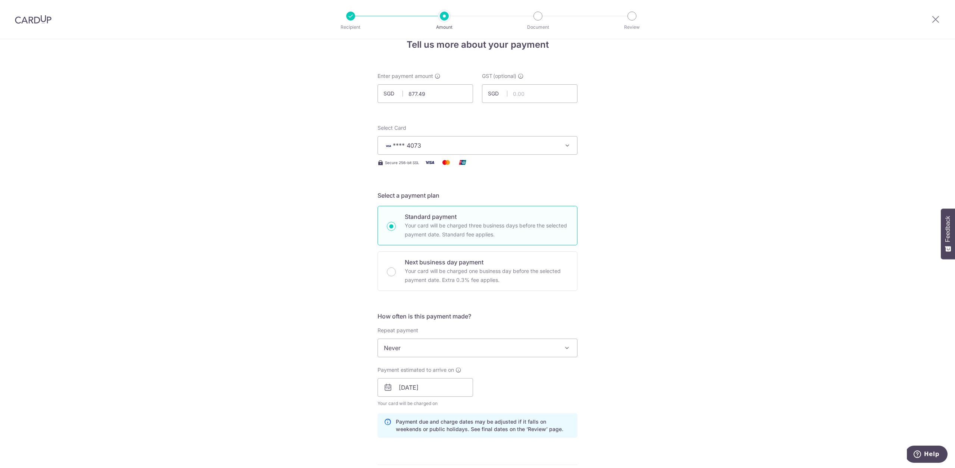
scroll to position [0, 0]
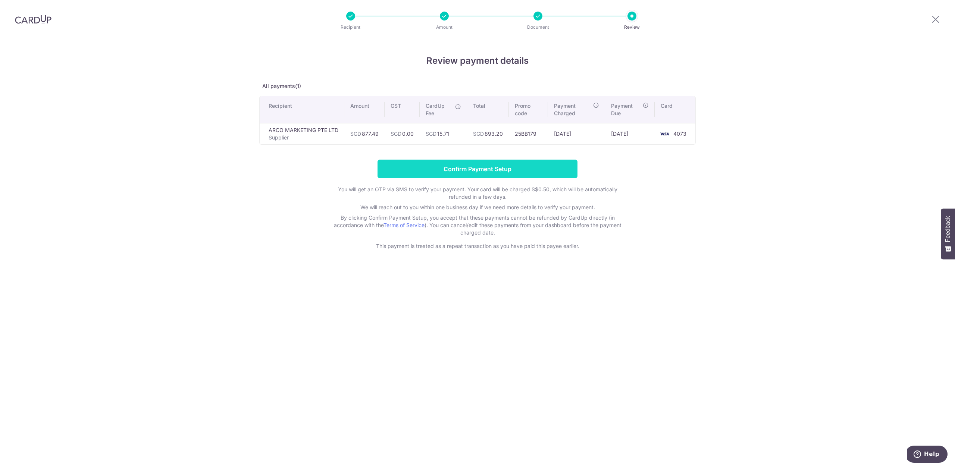
click at [560, 175] on input "Confirm Payment Setup" at bounding box center [478, 169] width 200 height 19
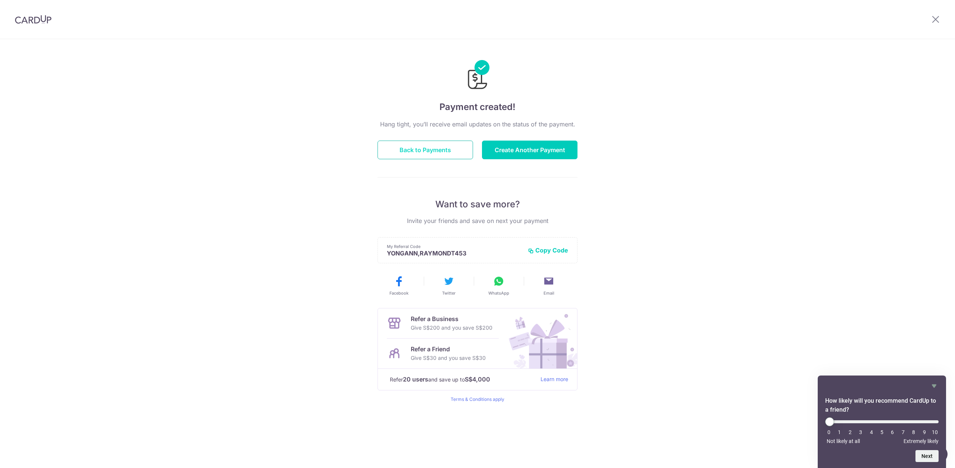
click at [431, 150] on button "Back to Payments" at bounding box center [425, 150] width 95 height 19
